Goal: Transaction & Acquisition: Book appointment/travel/reservation

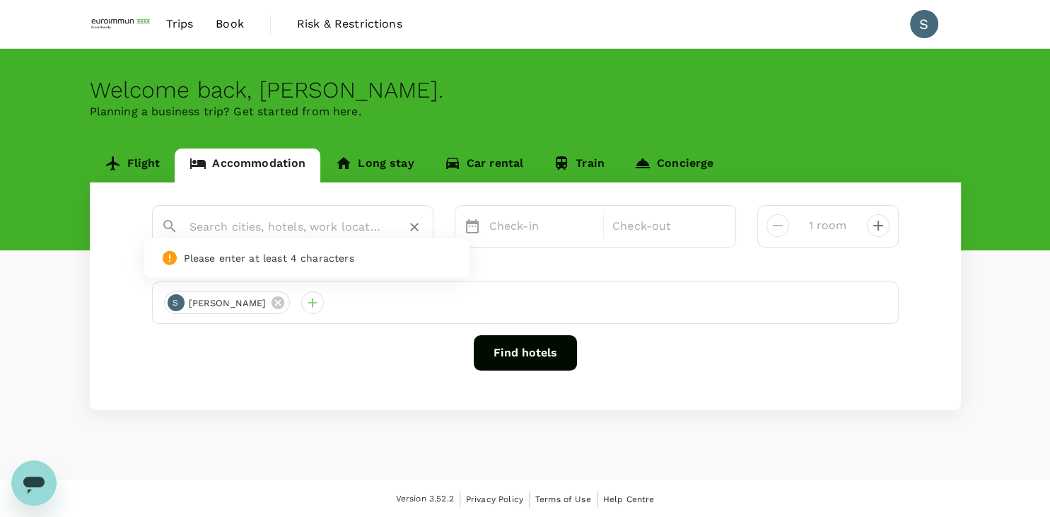
click at [257, 223] on input "text" at bounding box center [287, 227] width 195 height 22
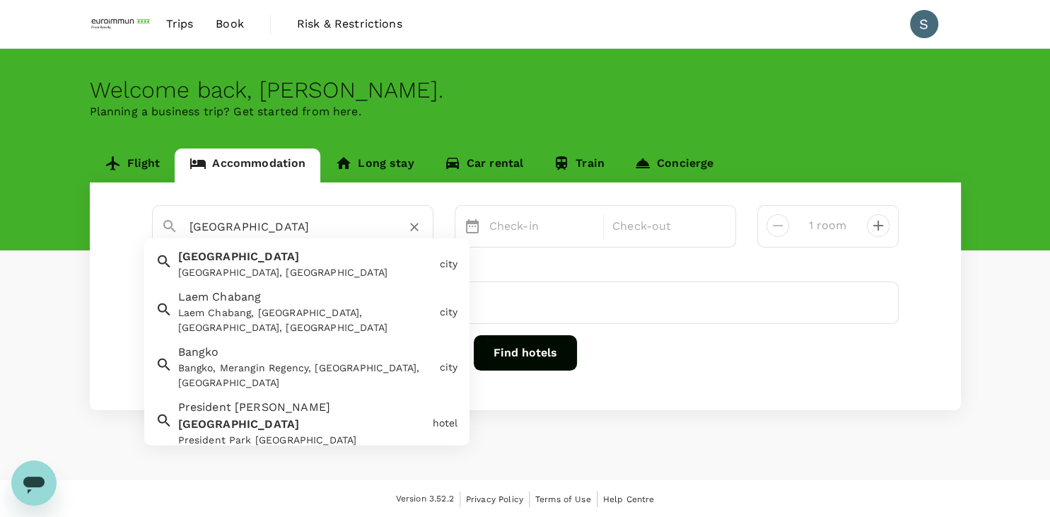
click at [279, 265] on div "[GEOGRAPHIC_DATA] [GEOGRAPHIC_DATA], [GEOGRAPHIC_DATA]" at bounding box center [304, 261] width 262 height 37
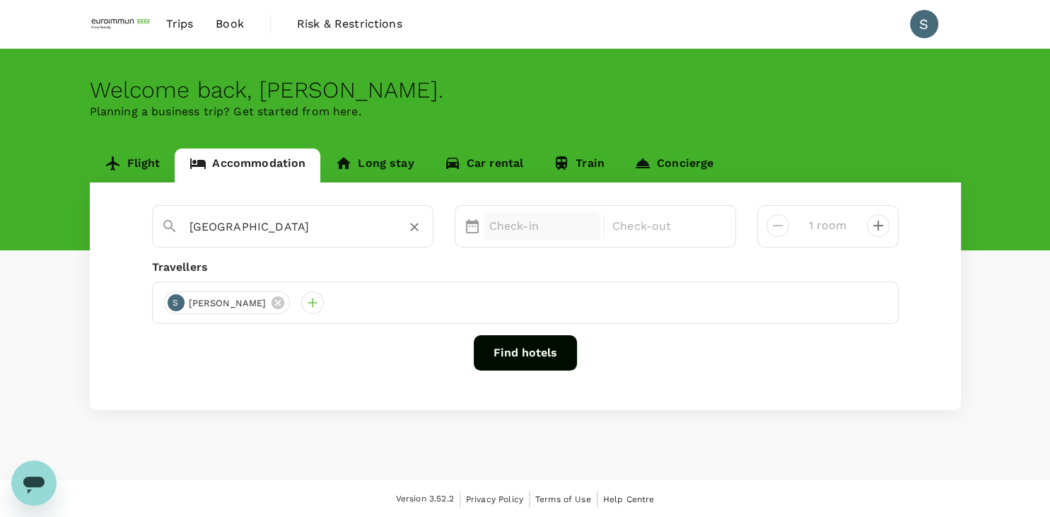
type input "[GEOGRAPHIC_DATA]"
click at [538, 219] on p "Check-in" at bounding box center [542, 226] width 106 height 17
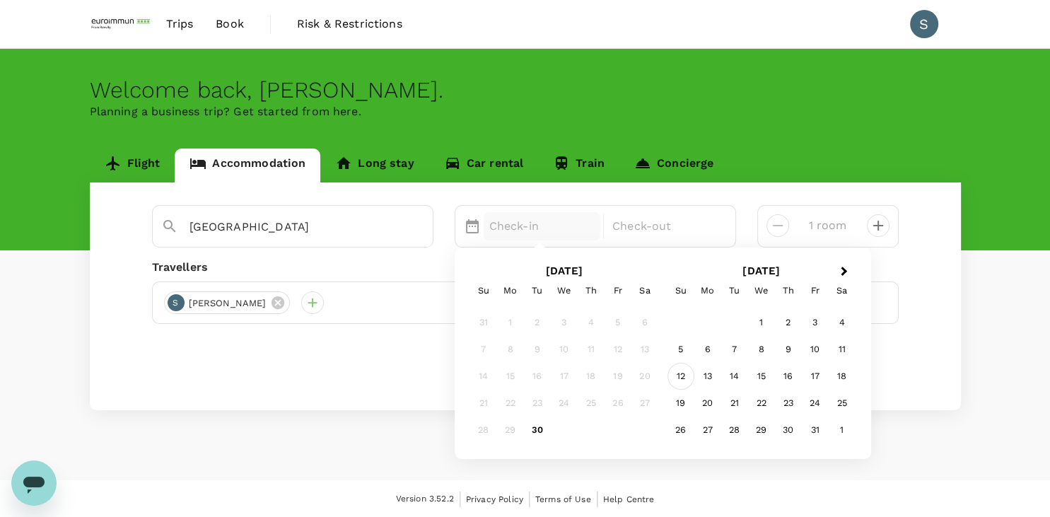
click at [684, 371] on div "12" at bounding box center [681, 376] width 27 height 27
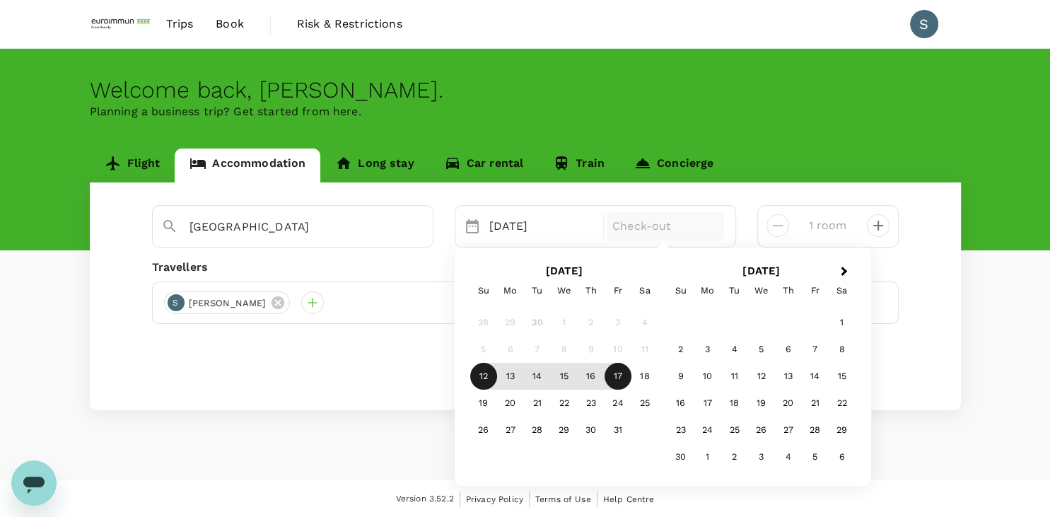
click at [629, 378] on div "17" at bounding box center [618, 376] width 27 height 27
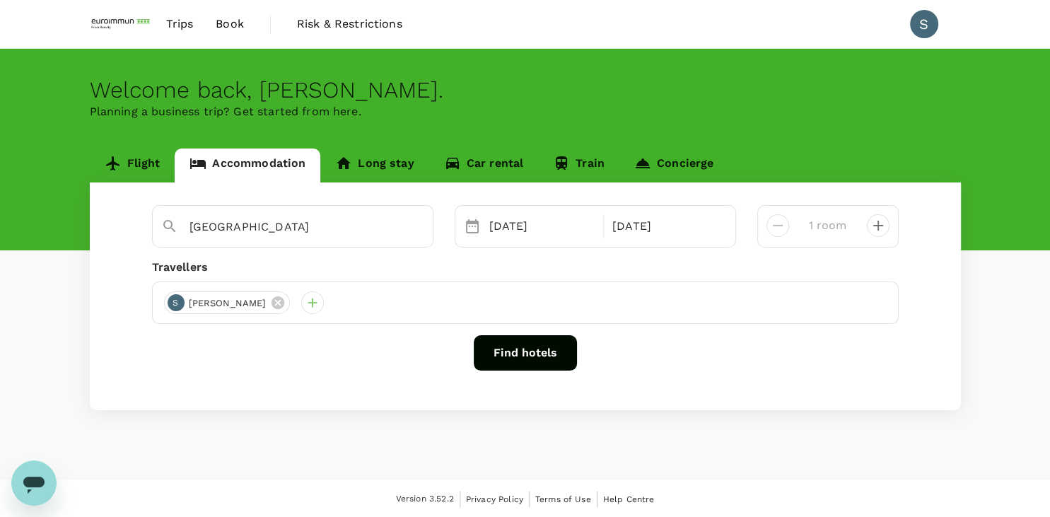
click at [559, 354] on button "Find hotels" at bounding box center [525, 352] width 103 height 35
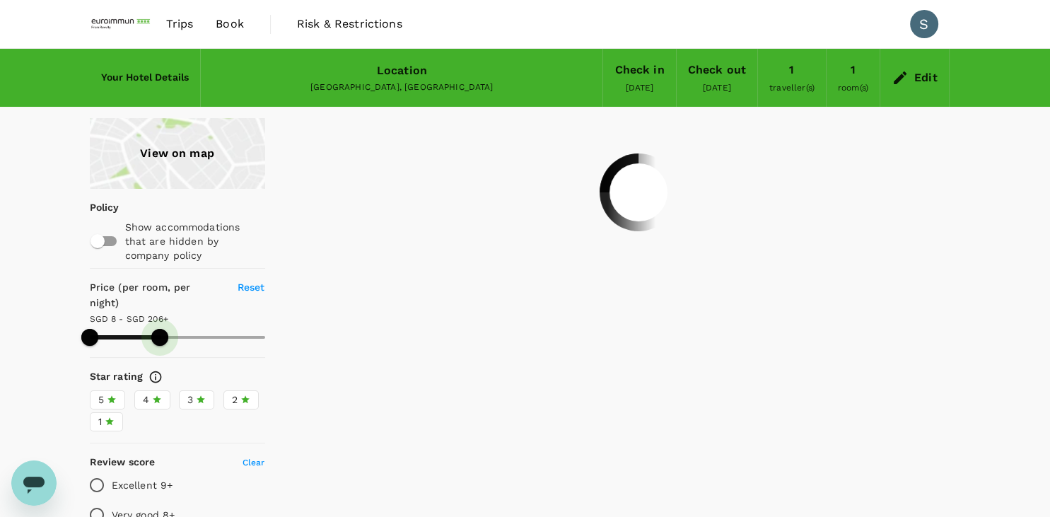
drag, startPoint x: 260, startPoint y: 319, endPoint x: 160, endPoint y: 321, distance: 100.5
click at [160, 329] on span at bounding box center [159, 337] width 17 height 17
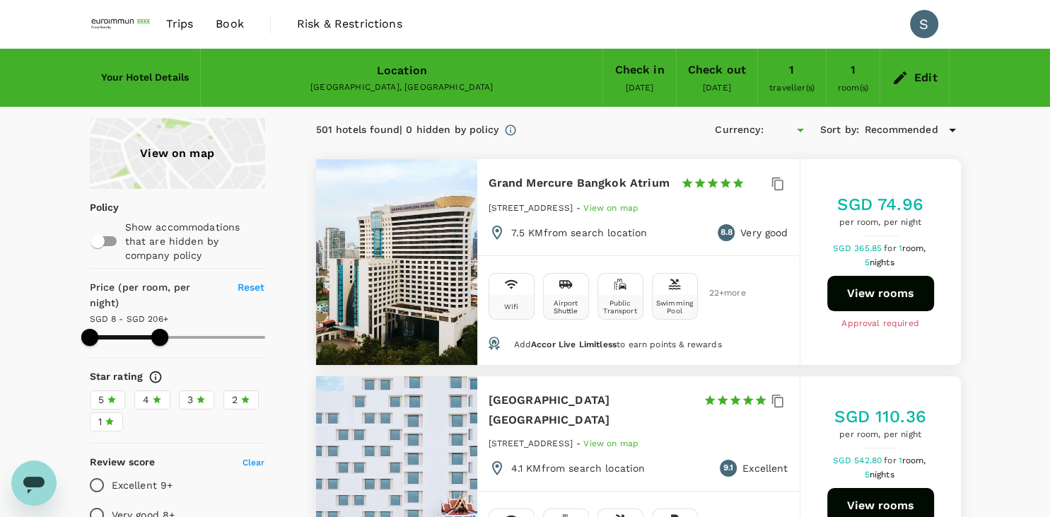
type input "205.87"
type input "SGD"
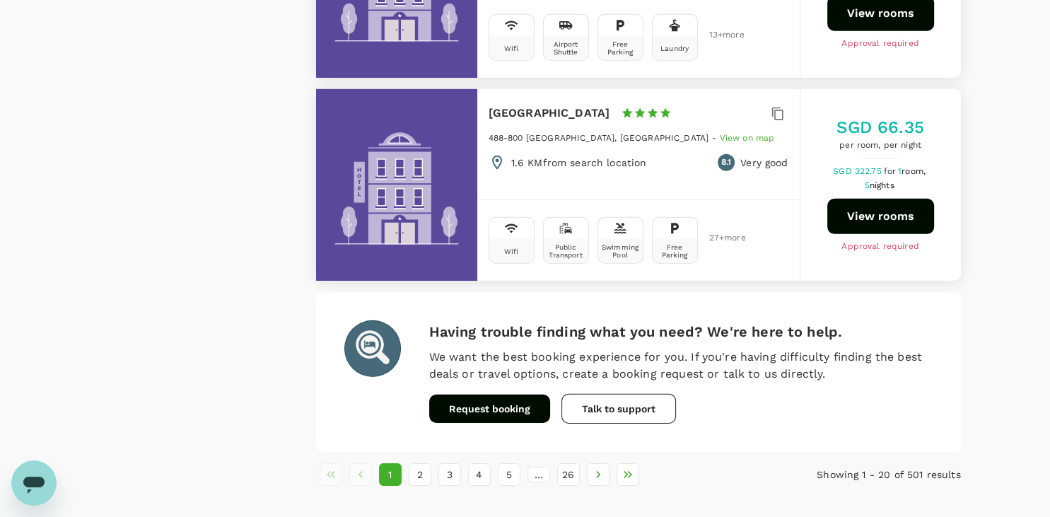
scroll to position [4176, 0]
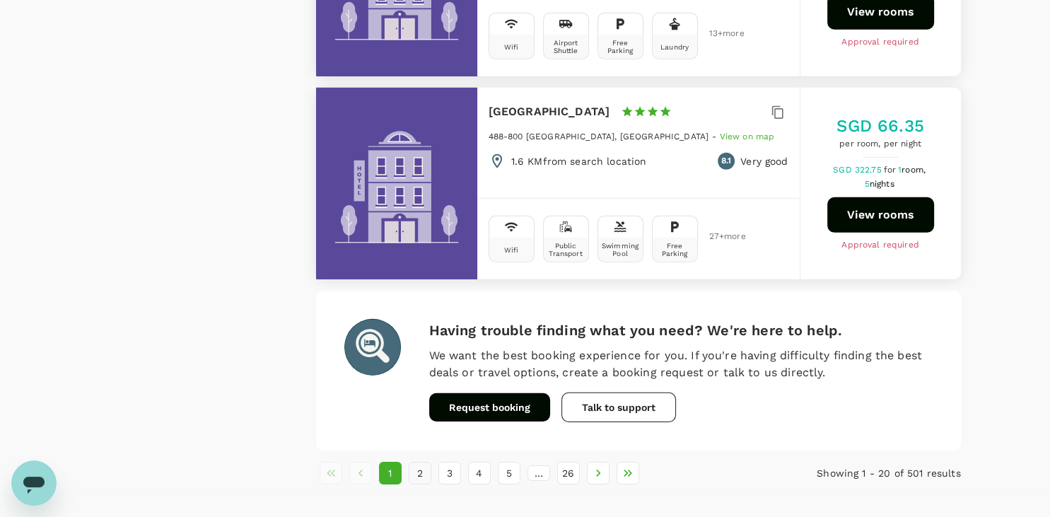
click at [418, 462] on button "2" at bounding box center [420, 473] width 23 height 23
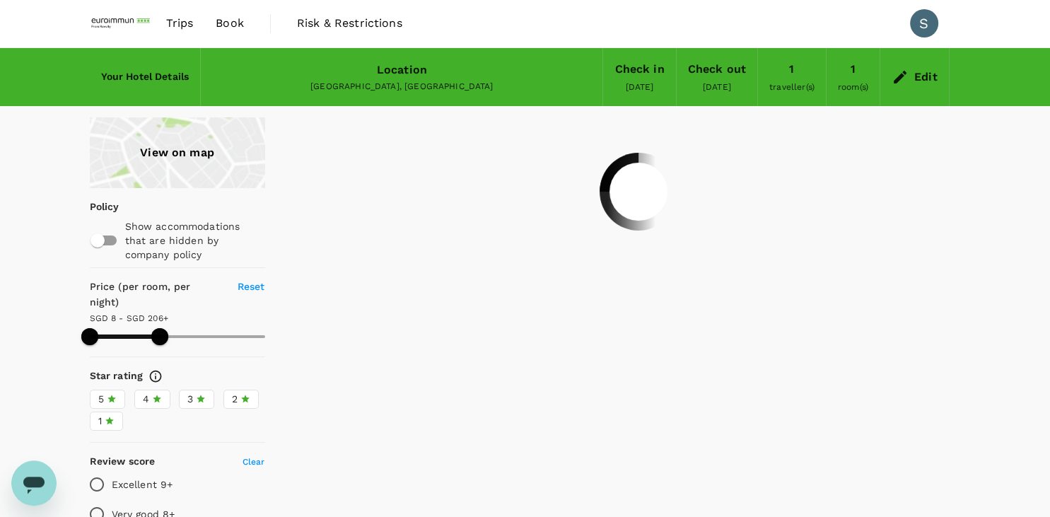
scroll to position [0, 0]
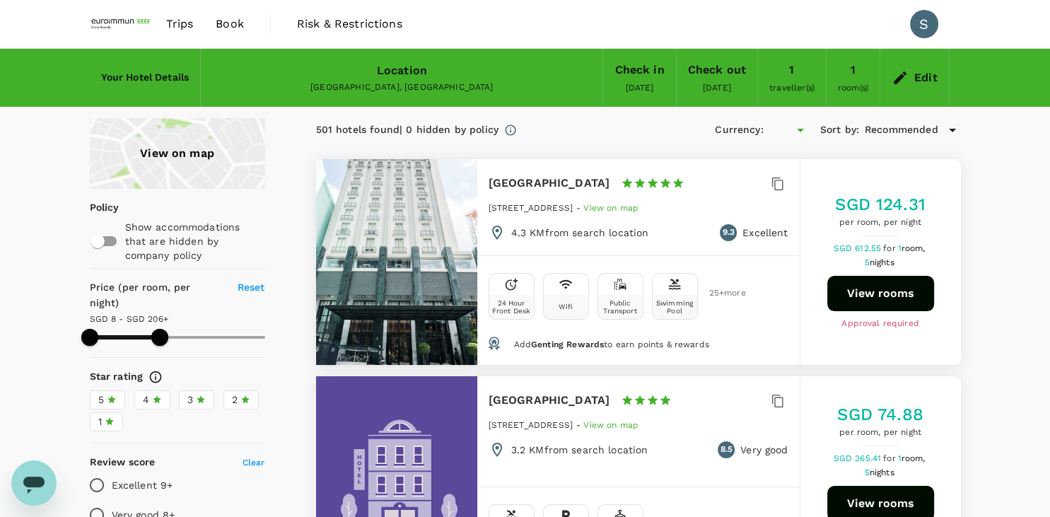
type input "205.87"
type input "SGD"
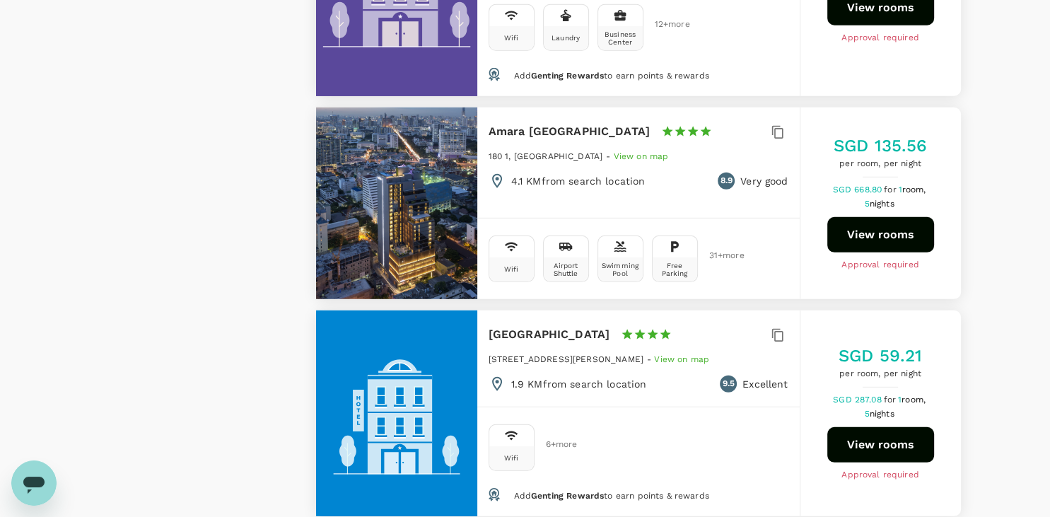
scroll to position [4162, 0]
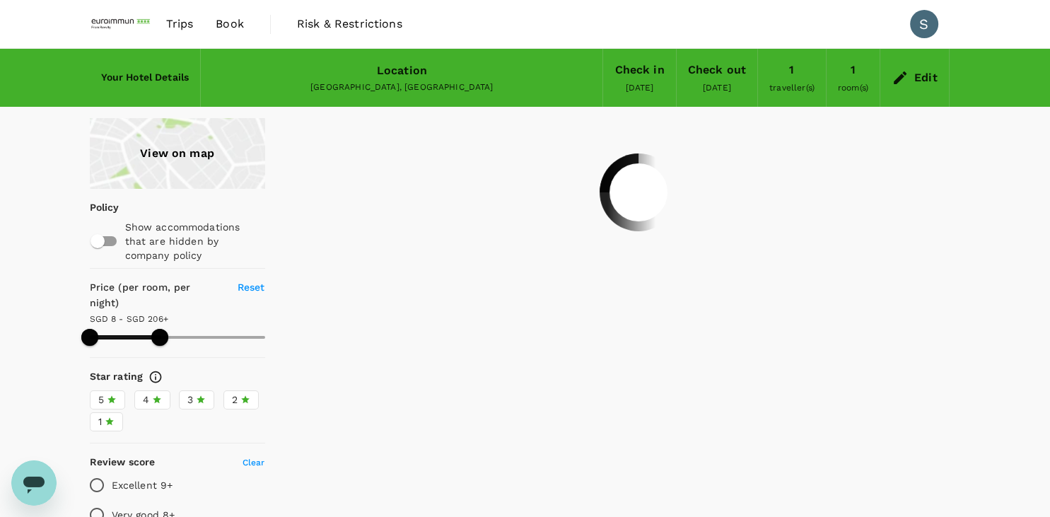
scroll to position [0, 0]
type input "205.87"
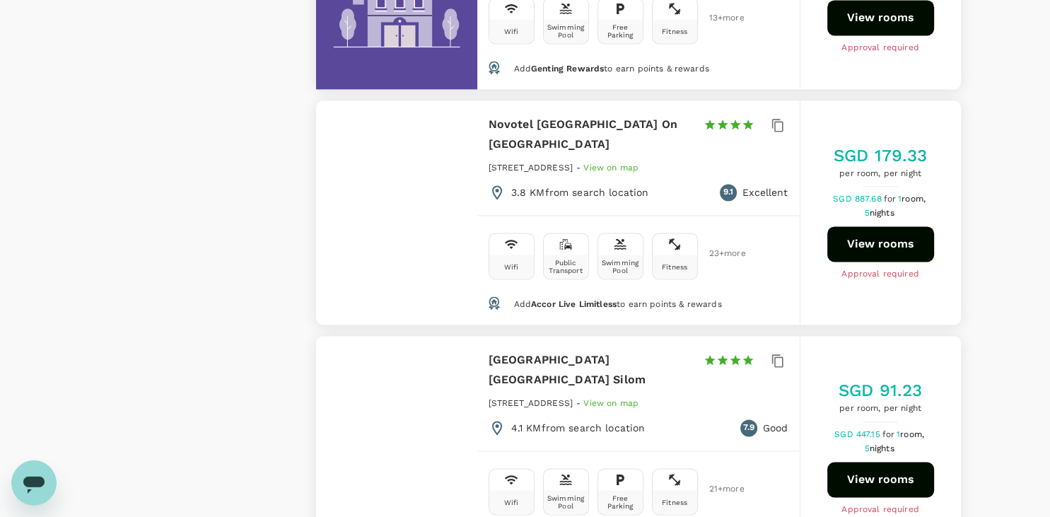
scroll to position [2016, 0]
click at [878, 231] on button "View rooms" at bounding box center [880, 243] width 107 height 35
